Goal: Complete application form: Complete application form

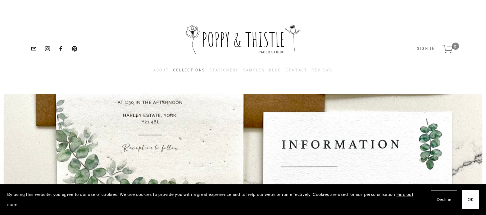
click at [192, 73] on link "Collections" at bounding box center [189, 70] width 32 height 8
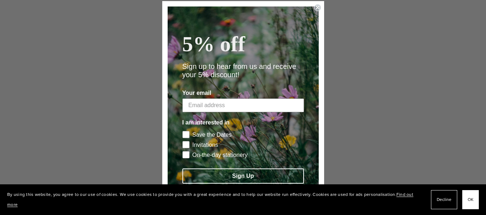
scroll to position [1425, 0]
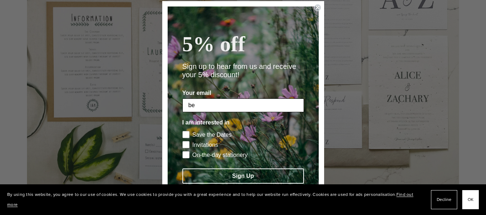
type input "[EMAIL_ADDRESS][DOMAIN_NAME]"
click at [188, 144] on rect "POPUP Form" at bounding box center [186, 144] width 7 height 7
click at [183, 141] on input "Invitations" at bounding box center [182, 140] width 0 height 0
checkbox input "true"
click at [207, 174] on button "Sign Up" at bounding box center [244, 175] width 122 height 15
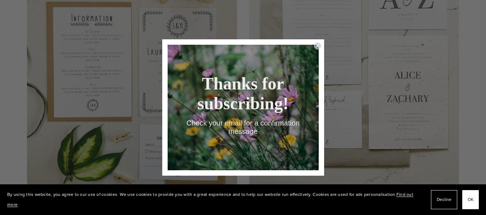
click at [318, 45] on icon "Close dialog" at bounding box center [317, 45] width 3 height 3
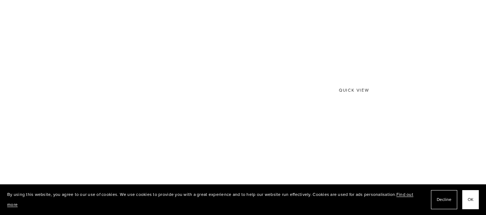
scroll to position [2818, 0]
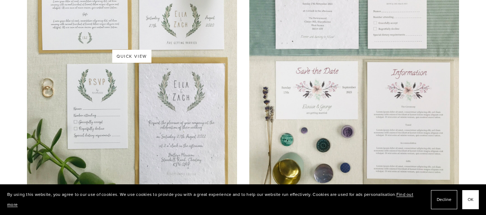
click at [206, 84] on img at bounding box center [132, 56] width 210 height 280
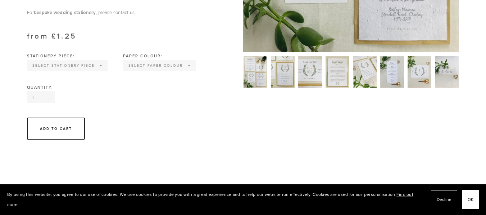
scroll to position [357, 0]
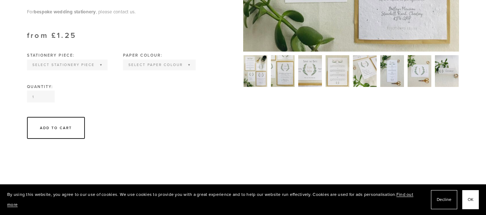
click at [85, 69] on select "Select Stationery piece Invitation Save the Date RSVP Information Order of Serv…" at bounding box center [67, 64] width 79 height 9
select select "Invitation"
click at [115, 69] on select "Select Paper colour Wildflower Seed paper Off white Kraft Brown Natural Grey" at bounding box center [126, 64] width 71 height 9
select select "Off white"
click at [40, 102] on input "1" at bounding box center [41, 96] width 28 height 12
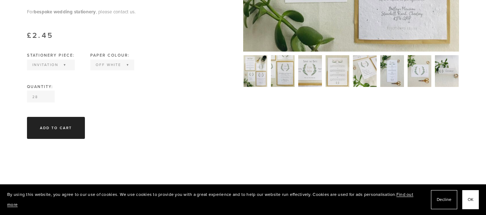
type input "28"
click at [54, 139] on div "Add To Cart" at bounding box center [56, 128] width 58 height 22
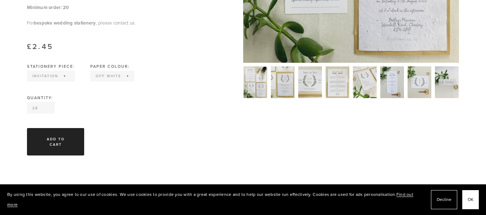
scroll to position [343, 0]
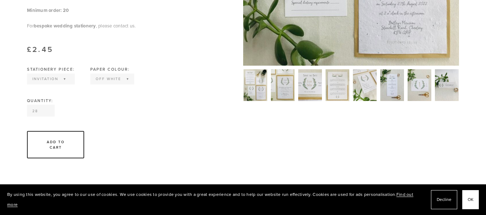
click at [55, 84] on select "Select Stationery piece Invitation Save the Date RSVP Information Order of Serv…" at bounding box center [51, 78] width 46 height 9
select select "Information"
click at [70, 84] on select "Select Stationery piece Invitation Save the Date RSVP Information Order of Serv…" at bounding box center [52, 78] width 49 height 9
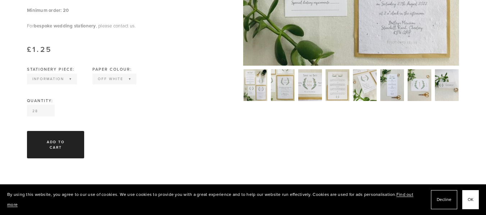
click at [60, 149] on div "Add To Cart" at bounding box center [55, 144] width 31 height 11
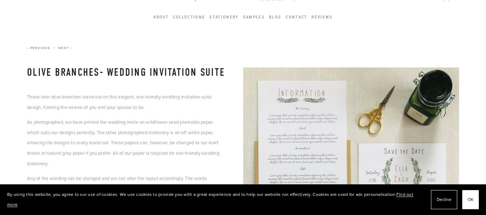
scroll to position [0, 0]
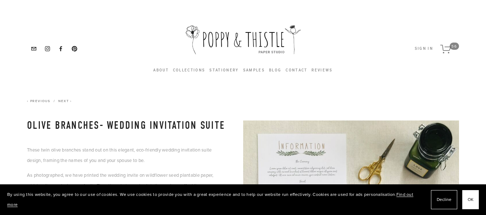
click at [451, 44] on span "56" at bounding box center [454, 45] width 9 height 7
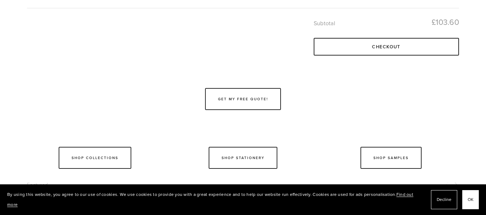
scroll to position [228, 0]
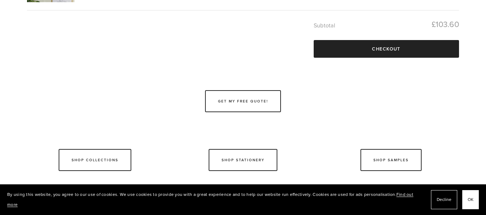
click at [432, 49] on button "Checkout" at bounding box center [386, 49] width 145 height 18
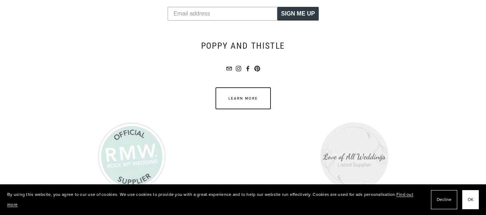
scroll to position [837, 0]
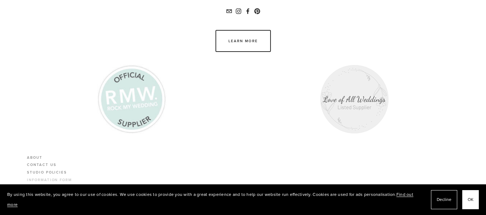
click at [48, 180] on link "Information form" at bounding box center [49, 181] width 45 height 8
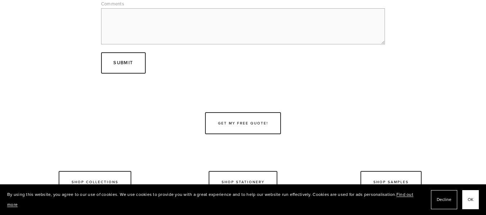
scroll to position [753, 0]
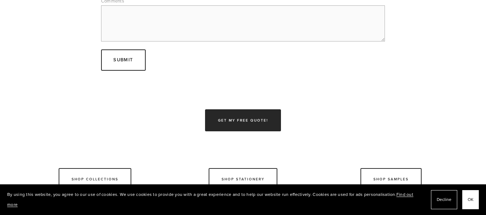
click at [220, 121] on link "Get my free quote!" at bounding box center [243, 120] width 76 height 22
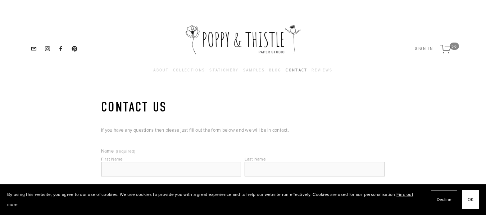
click at [297, 71] on link "Contact" at bounding box center [297, 70] width 22 height 8
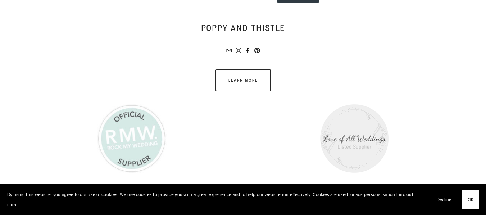
scroll to position [1147, 0]
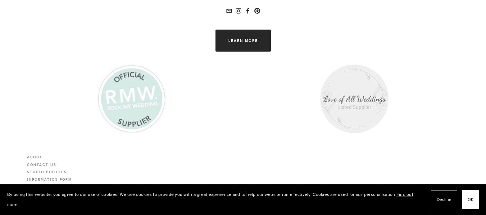
click at [242, 39] on link "Learn more" at bounding box center [243, 41] width 55 height 22
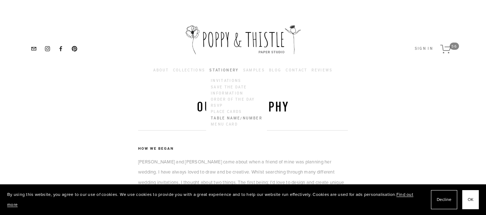
click at [233, 118] on link "Table Name/Number" at bounding box center [237, 118] width 54 height 6
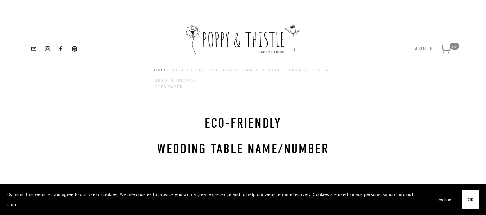
click at [167, 67] on span "About Our Philosophy Seed Paper" at bounding box center [160, 70] width 15 height 8
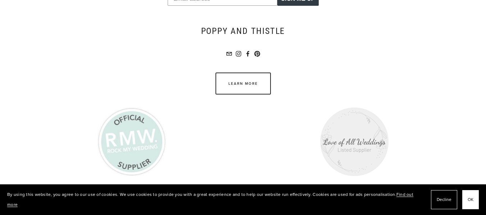
scroll to position [1464, 0]
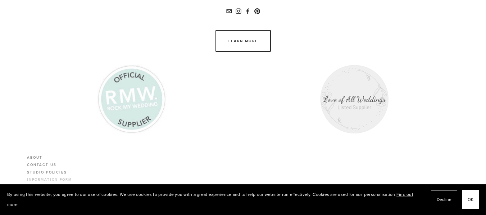
click at [44, 179] on link "Information form" at bounding box center [49, 180] width 45 height 8
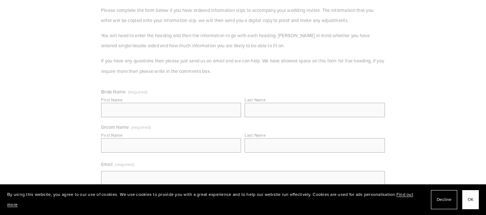
scroll to position [142, 0]
click at [161, 109] on input "First Name" at bounding box center [171, 108] width 140 height 14
type input "[PERSON_NAME] [PERSON_NAME]"
type input "[PERSON_NAME]"
type input "[PERSON_NAME] [PERSON_NAME]"
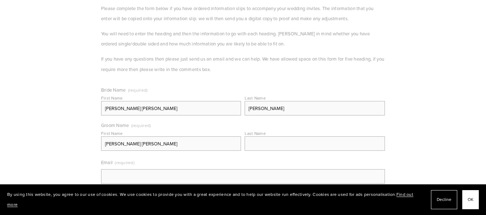
type input "[PERSON_NAME]"
drag, startPoint x: 134, startPoint y: 143, endPoint x: 87, endPoint y: 145, distance: 46.9
type input "[PERSON_NAME]"
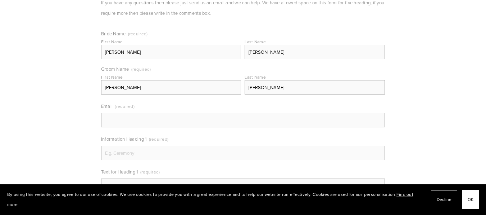
scroll to position [198, 0]
type input "[PERSON_NAME]"
click at [107, 120] on input "Email (required)" at bounding box center [243, 119] width 284 height 14
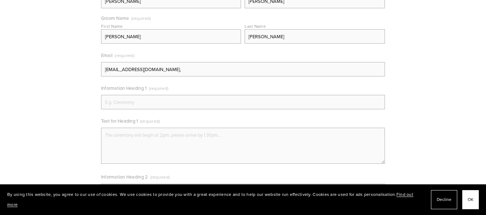
scroll to position [252, 0]
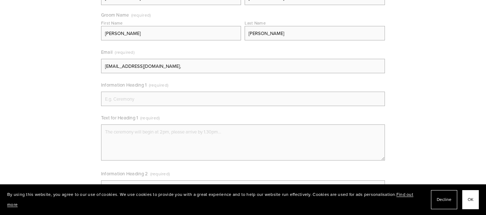
type input "[EMAIL_ADDRESS][DOMAIN_NAME],"
click at [114, 98] on input "Information Heading 1 (required)" at bounding box center [243, 98] width 284 height 14
type input "The Ceremonies"
click at [234, 133] on textarea "Text for Heading 1 (required)" at bounding box center [243, 142] width 284 height 36
paste textarea "[DATE] - Civil Ceremony at 2pm held at [GEOGRAPHIC_DATA] (Municipality of [GEOG…"
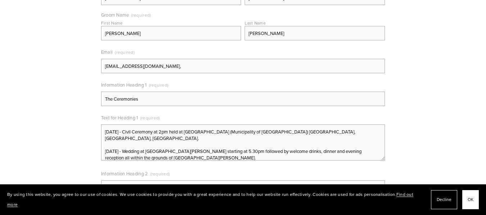
scroll to position [1, 0]
click at [205, 132] on textarea "[DATE] - Civil Ceremony at 2pm held at [GEOGRAPHIC_DATA] (Municipality of [GEOG…" at bounding box center [243, 142] width 284 height 36
click at [215, 131] on textarea "[DATE] - Civil Ceremony at 2pm held at [GEOGRAPHIC_DATA] (Municipality of [GEOG…" at bounding box center [243, 142] width 284 height 36
drag, startPoint x: 355, startPoint y: 131, endPoint x: 355, endPoint y: 136, distance: 5.8
click at [355, 131] on textarea "[DATE] - Civil Ceremony at 2pm to be held at [GEOGRAPHIC_DATA] (Municipality of…" at bounding box center [243, 142] width 284 height 36
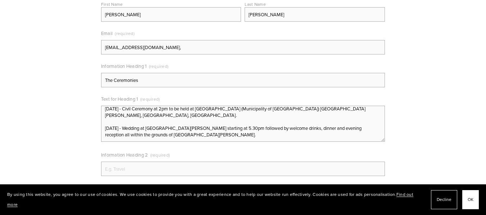
scroll to position [260, 0]
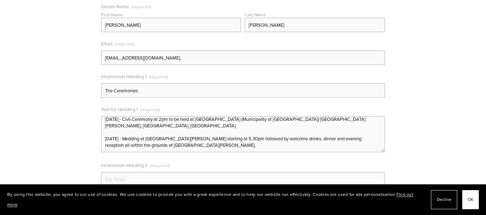
click at [188, 137] on textarea "[DATE] - Civil Ceremony at 2pm to be held at [GEOGRAPHIC_DATA] (Municipality of…" at bounding box center [243, 134] width 284 height 36
click at [288, 143] on textarea "[DATE] - Civil Ceremony at 2pm to be held at [GEOGRAPHIC_DATA] (Municipality of…" at bounding box center [243, 134] width 284 height 36
drag, startPoint x: 290, startPoint y: 140, endPoint x: 253, endPoint y: 139, distance: 36.4
click at [253, 139] on textarea "[DATE] - Civil Ceremony at 2pm to be held at [GEOGRAPHIC_DATA] (Municipality of…" at bounding box center [243, 134] width 284 height 36
click at [210, 139] on textarea "[DATE] - Civil Ceremony at 2pm to be held at [GEOGRAPHIC_DATA] (Municipality of…" at bounding box center [243, 134] width 284 height 36
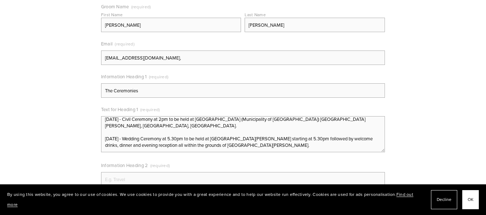
drag, startPoint x: 333, startPoint y: 140, endPoint x: 297, endPoint y: 139, distance: 36.0
click at [297, 139] on textarea "[DATE] - Civil Ceremony at 2pm to be held at [GEOGRAPHIC_DATA] (Municipality of…" at bounding box center [243, 134] width 284 height 36
click at [301, 145] on textarea "[DATE] - Civil Ceremony at 2pm to be held at [GEOGRAPHIC_DATA] (Municipality of…" at bounding box center [243, 134] width 284 height 36
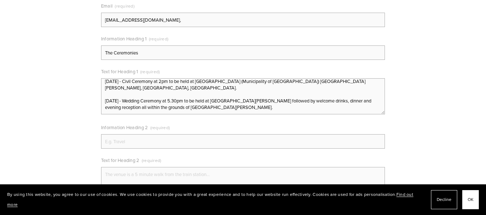
scroll to position [303, 0]
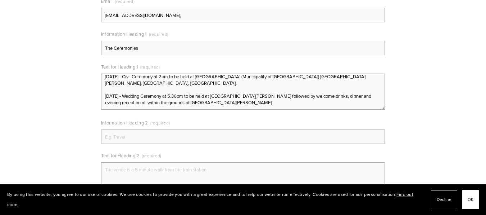
type textarea "[DATE] - Civil Ceremony at 2pm to be held at [GEOGRAPHIC_DATA] (Municipality of…"
click at [117, 135] on input "Information Heading 2 (required)" at bounding box center [243, 136] width 284 height 14
paste input "Dietary and Allergy Requirements"
type input "Dietary and Allergy Requirements"
click at [114, 165] on textarea "Text for Heading 2 (required)" at bounding box center [243, 180] width 284 height 36
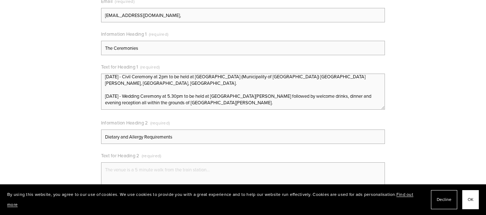
paste textarea "If you have any dietary requirements or allergies, we would be grateful if you …"
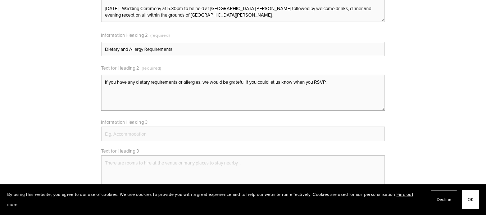
scroll to position [391, 0]
type textarea "If you have any dietary requirements or allergies, we would be grateful if you …"
click at [115, 138] on input "Information Heading 3" at bounding box center [243, 133] width 284 height 14
paste input "Accommodation"
type input "Accommodation"
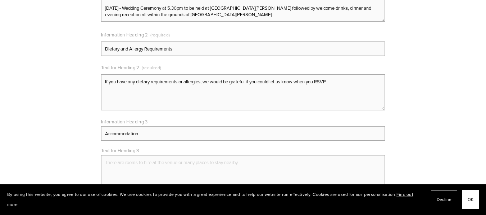
click at [110, 164] on textarea "Text for Heading 3" at bounding box center [243, 173] width 284 height 36
paste textarea "For those wishing to stay at the [GEOGRAPHIC_DATA], [GEOGRAPHIC_DATA][PERSON_NA…"
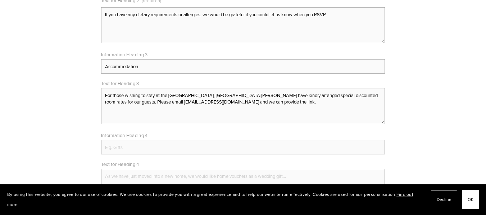
scroll to position [458, 0]
type textarea "For those wishing to stay at the [GEOGRAPHIC_DATA], [GEOGRAPHIC_DATA][PERSON_NA…"
click at [118, 146] on input "Information Heading 4" at bounding box center [243, 146] width 284 height 14
paste input "Gifts"
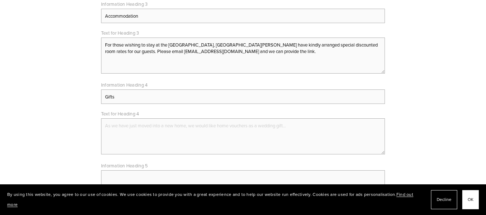
scroll to position [511, 0]
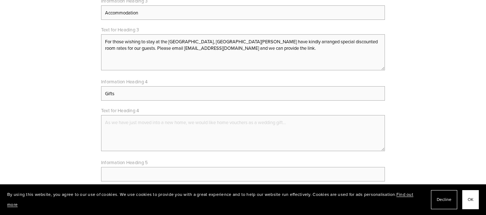
type input "Gifts"
click at [124, 128] on textarea "Text for Heading 4" at bounding box center [243, 133] width 284 height 36
paste textarea "We don’t have a gift list as we have been living together for some time however…"
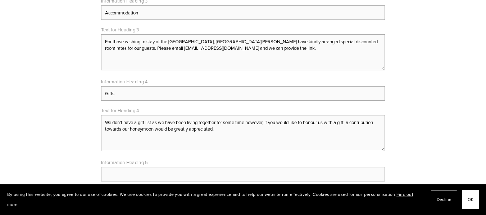
click at [171, 171] on input "Information Heading 5" at bounding box center [243, 174] width 284 height 14
click at [250, 122] on textarea "We don’t have a gift list as we have been living together for some time however…" at bounding box center [243, 133] width 284 height 36
click at [241, 136] on textarea "We don’t have a gift list as we have been living together for some time, howeve…" at bounding box center [243, 133] width 284 height 36
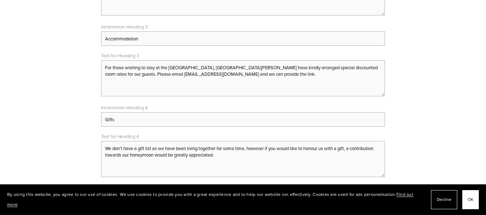
scroll to position [489, 0]
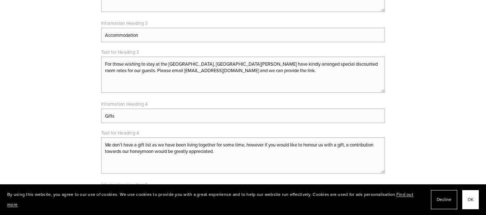
type textarea "We don’t have a gift list as we have been living together for some time, howeve…"
click at [472, 201] on span "OK" at bounding box center [471, 199] width 6 height 10
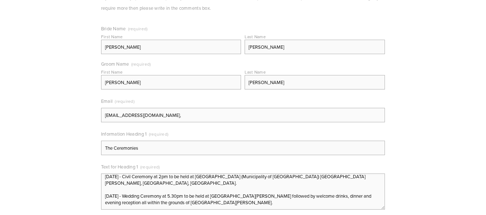
scroll to position [203, 0]
click at [282, 118] on input "[EMAIL_ADDRESS][DOMAIN_NAME]," at bounding box center [243, 115] width 284 height 14
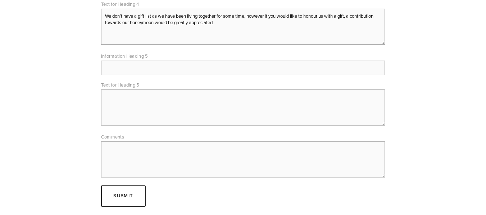
scroll to position [620, 0]
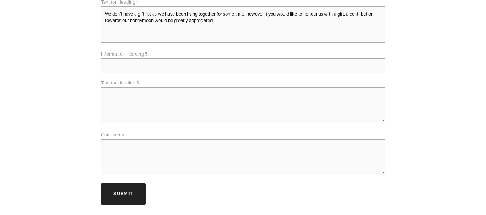
type input "[EMAIL_ADDRESS][DOMAIN_NAME]"
click at [133, 196] on span "Submit" at bounding box center [123, 193] width 20 height 7
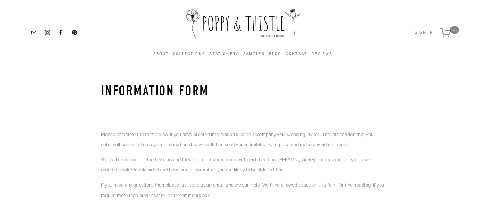
scroll to position [0, 0]
